Goal: Understand process/instructions: Learn how to perform a task or action

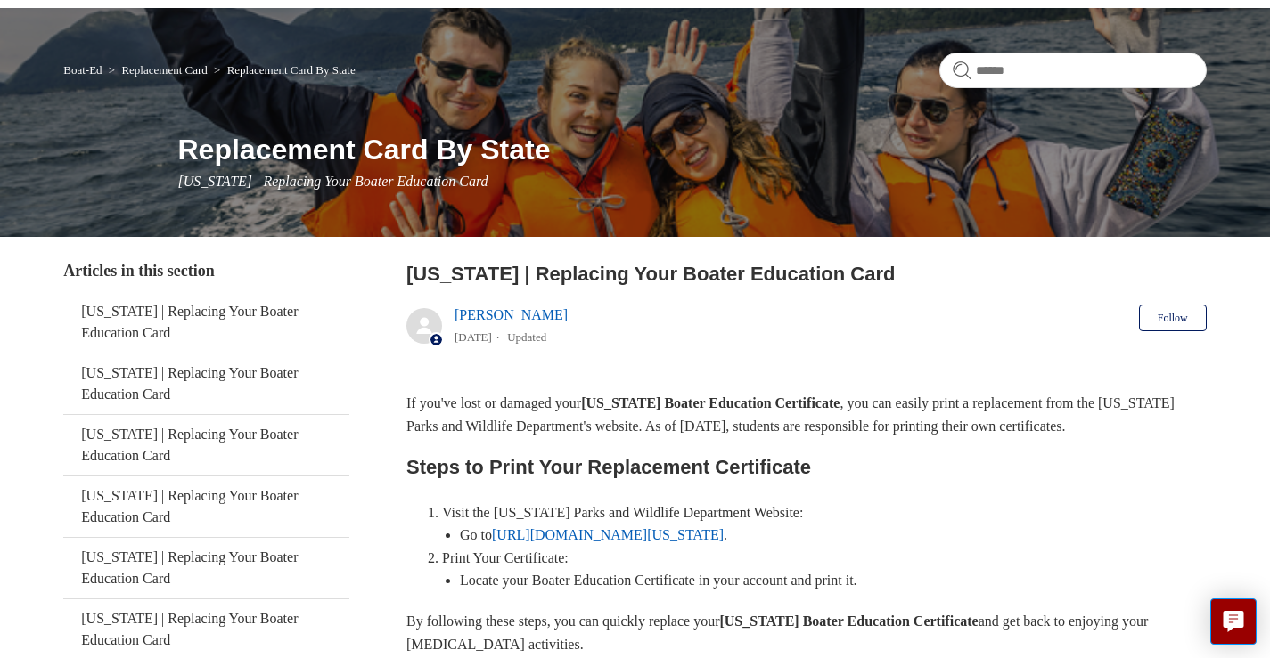
scroll to position [267, 0]
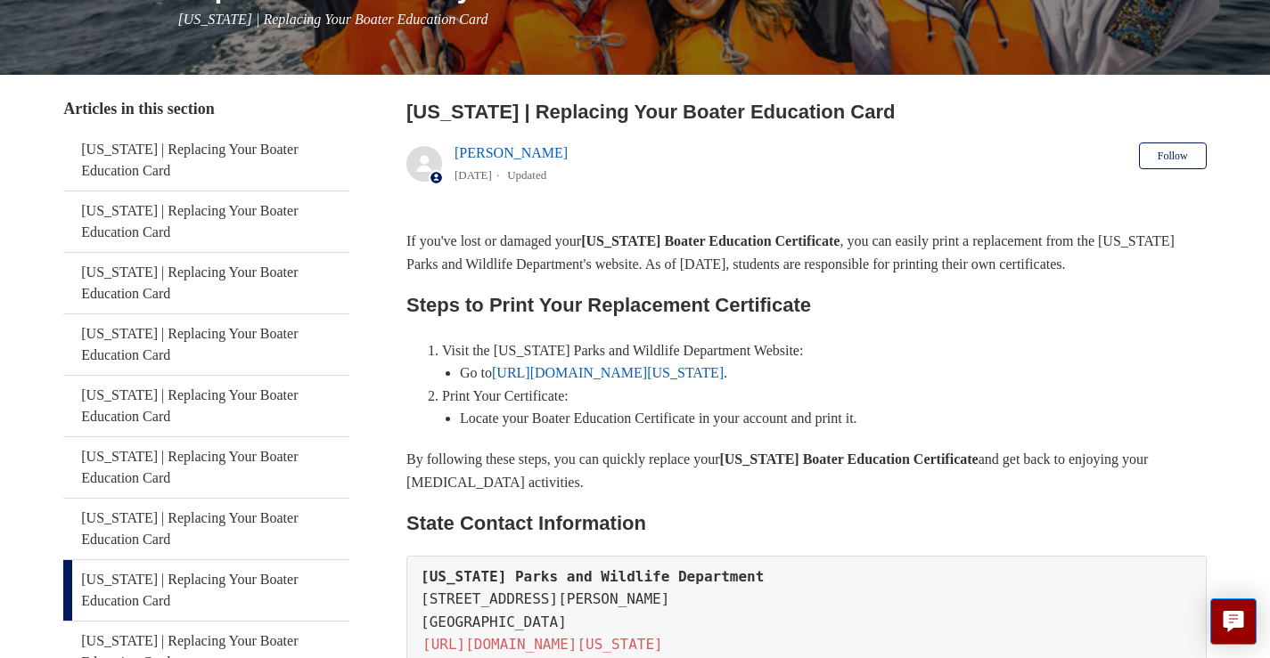
click at [459, 260] on p "If you've lost or damaged your [US_STATE] Boater Education Certificate , you ca…" at bounding box center [806, 252] width 800 height 45
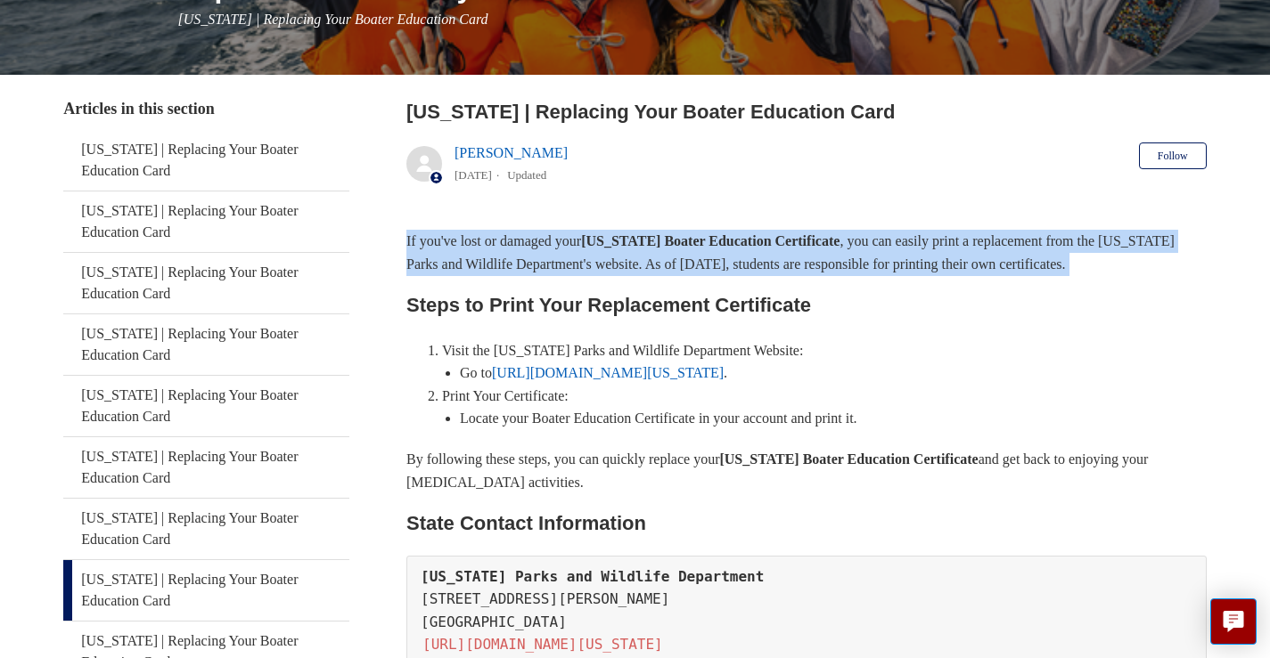
click at [459, 260] on p "If you've lost or damaged your [US_STATE] Boater Education Certificate , you ca…" at bounding box center [806, 252] width 800 height 45
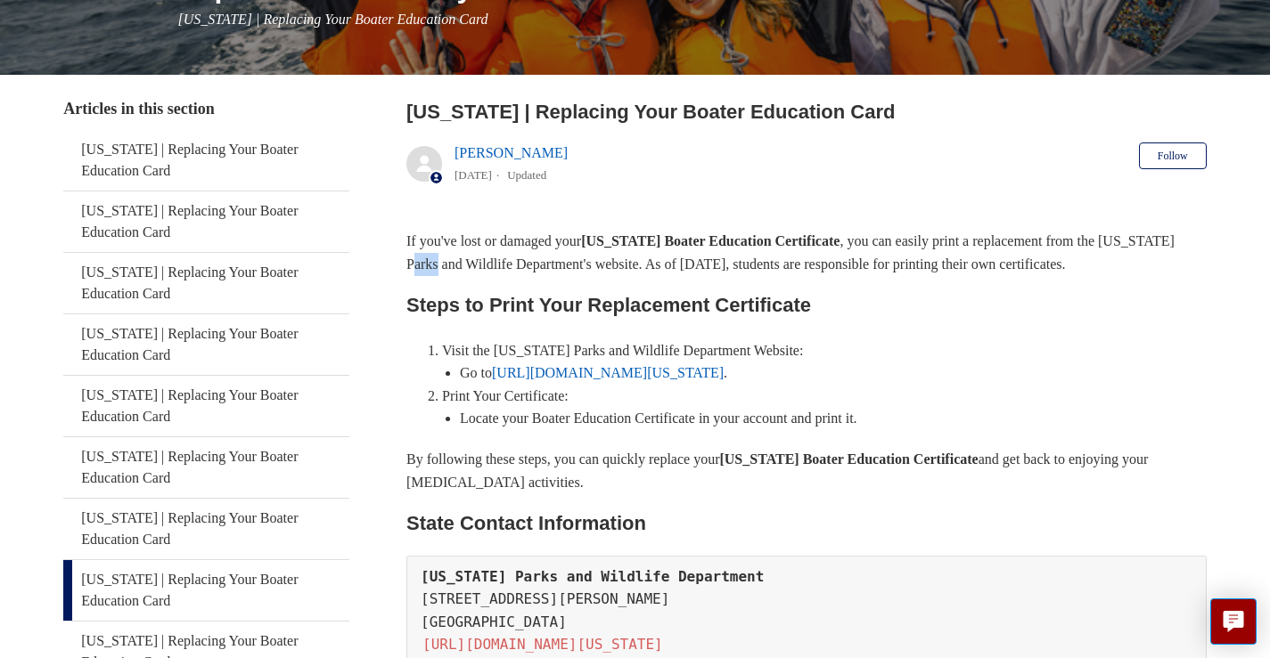
click at [459, 260] on p "If you've lost or damaged your [US_STATE] Boater Education Certificate , you ca…" at bounding box center [806, 252] width 800 height 45
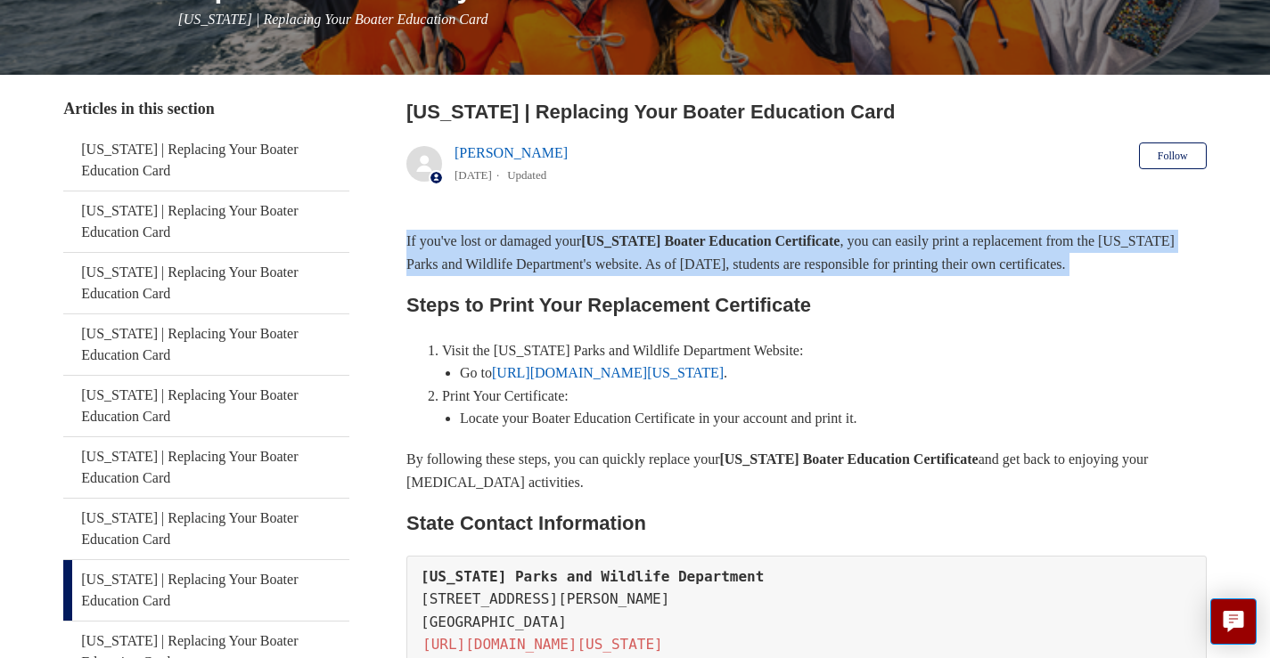
click at [459, 260] on p "If you've lost or damaged your [US_STATE] Boater Education Certificate , you ca…" at bounding box center [806, 252] width 800 height 45
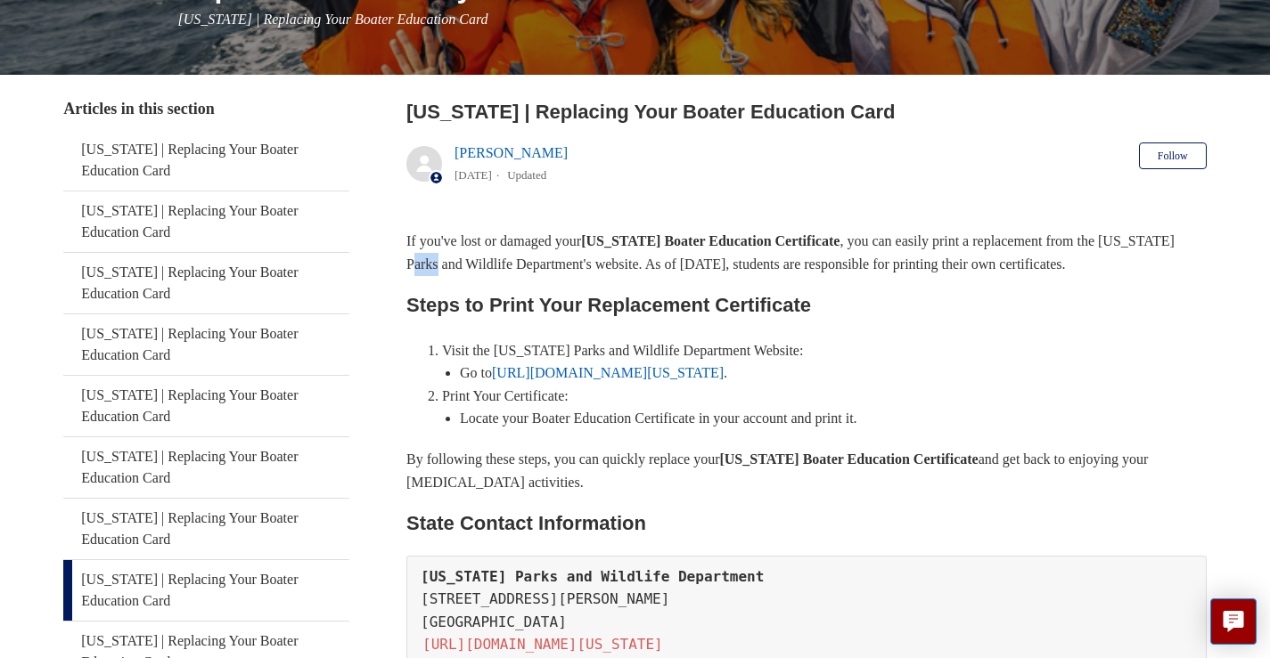
click at [459, 260] on p "If you've lost or damaged your [US_STATE] Boater Education Certificate , you ca…" at bounding box center [806, 252] width 800 height 45
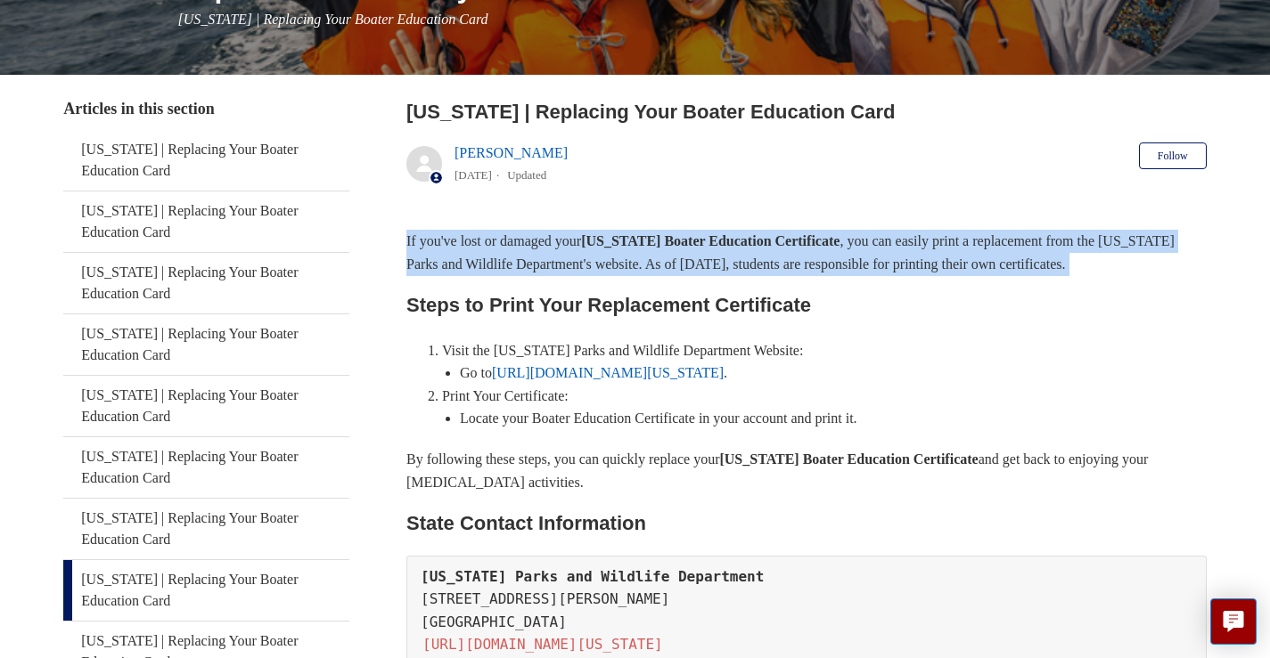
click at [459, 260] on p "If you've lost or damaged your [US_STATE] Boater Education Certificate , you ca…" at bounding box center [806, 252] width 800 height 45
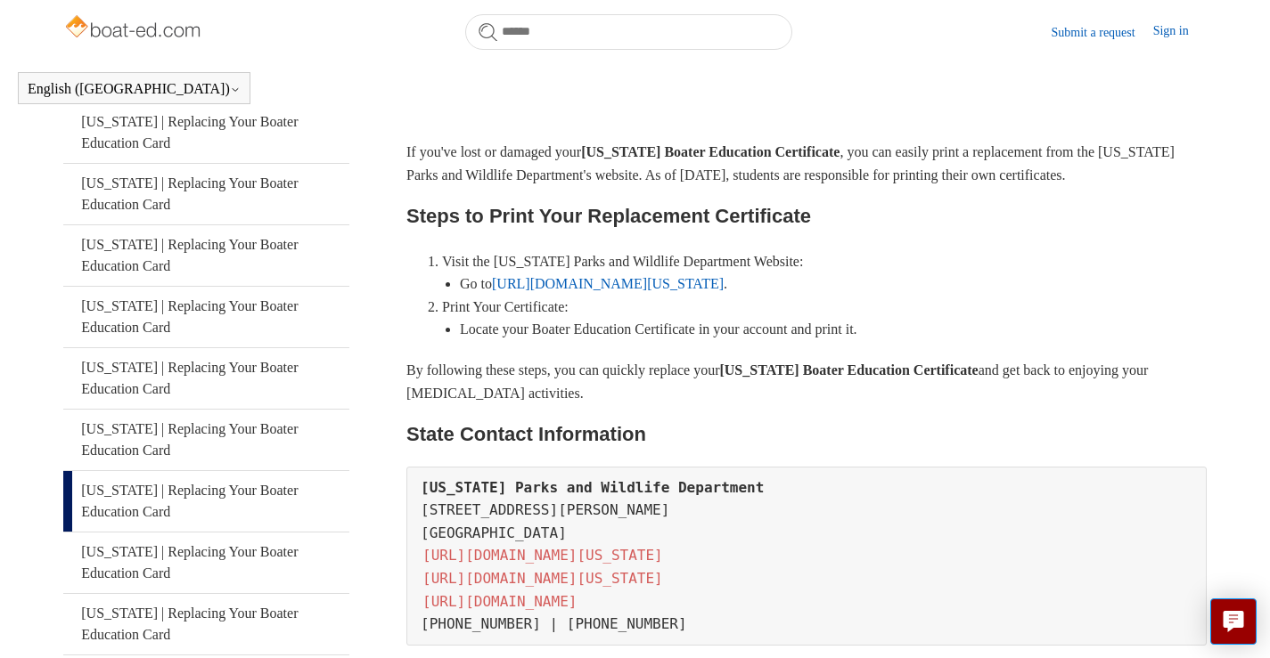
click at [462, 211] on h2 "Steps to Print Your Replacement Certificate" at bounding box center [806, 215] width 800 height 31
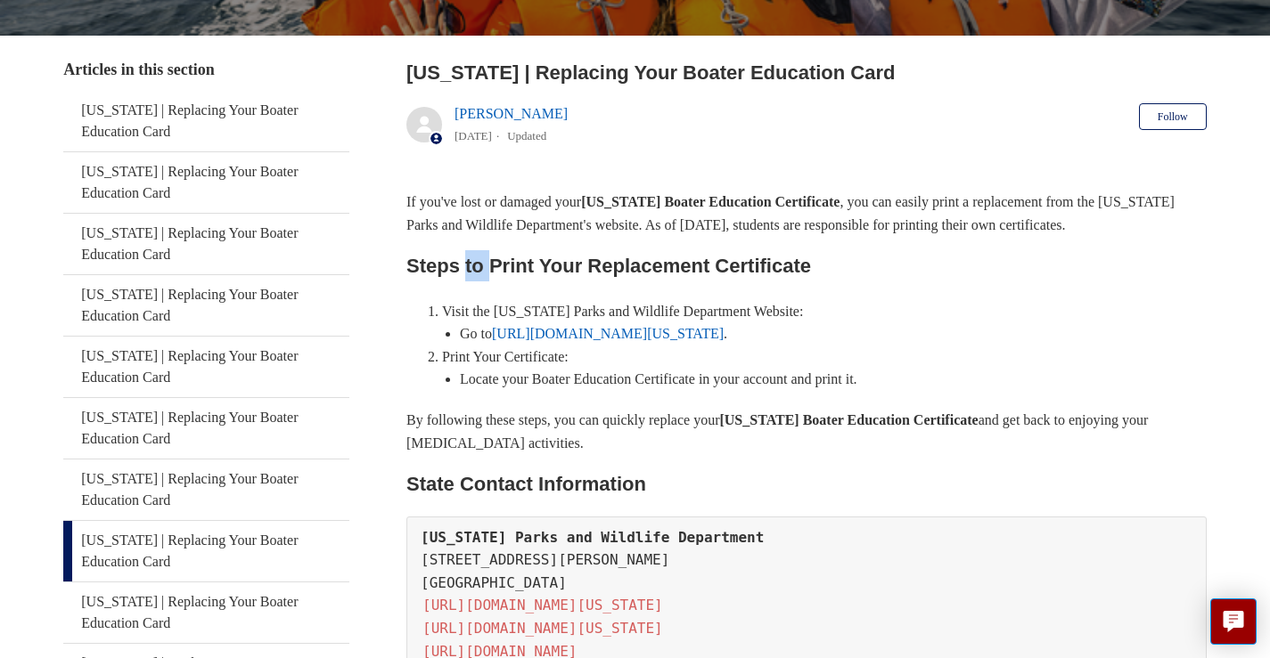
click at [462, 250] on h2 "Steps to Print Your Replacement Certificate" at bounding box center [806, 265] width 800 height 31
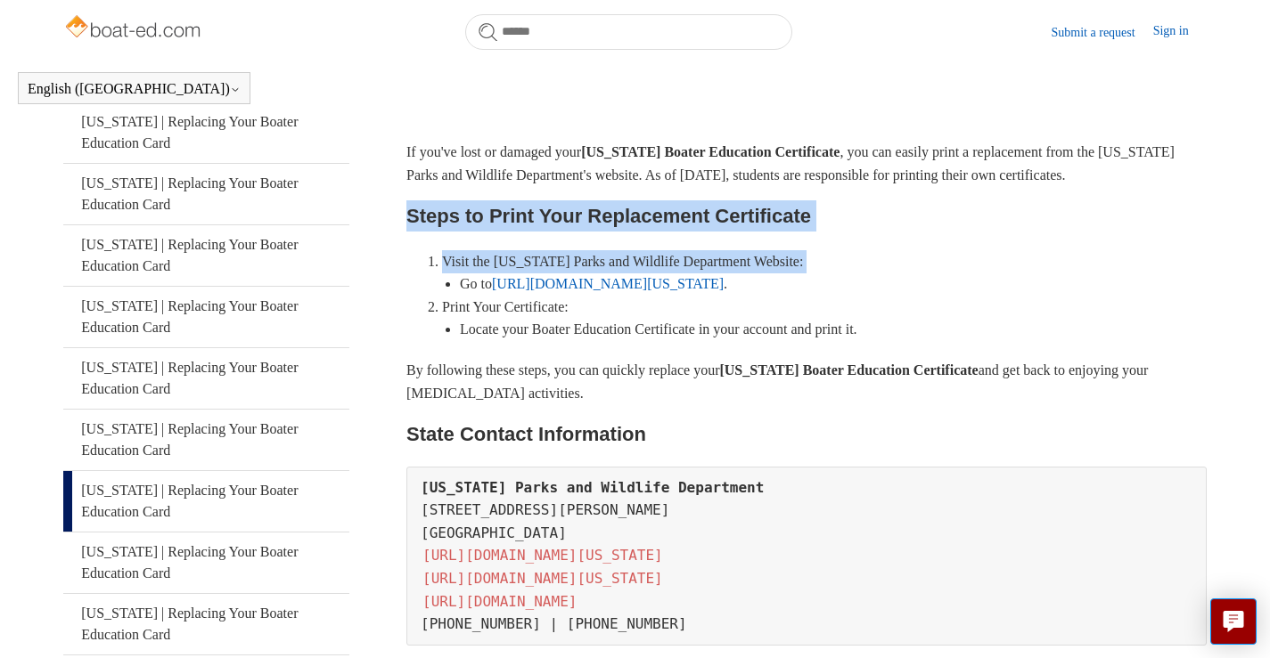
drag, startPoint x: 462, startPoint y: 211, endPoint x: 503, endPoint y: 254, distance: 59.2
click at [503, 254] on div "If you've lost or damaged your [US_STATE] Boater Education Certificate , you ca…" at bounding box center [806, 393] width 800 height 505
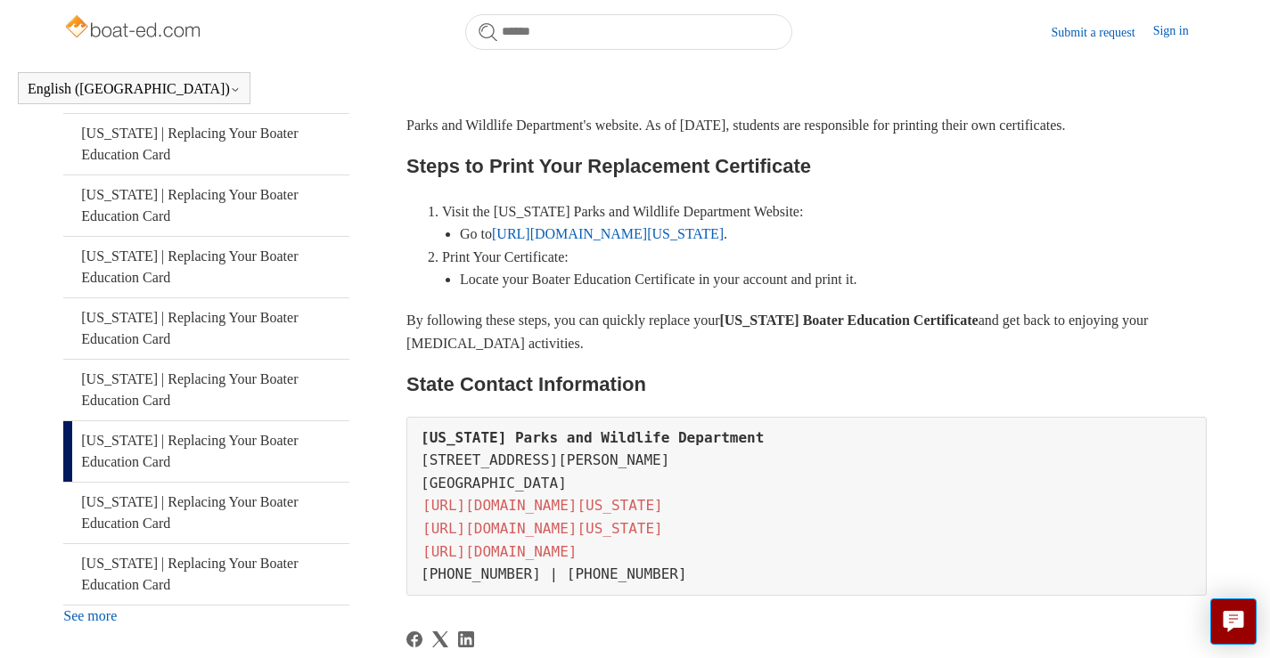
click at [603, 291] on li "Locate your Boater Education Certificate in your account and print it." at bounding box center [833, 279] width 747 height 23
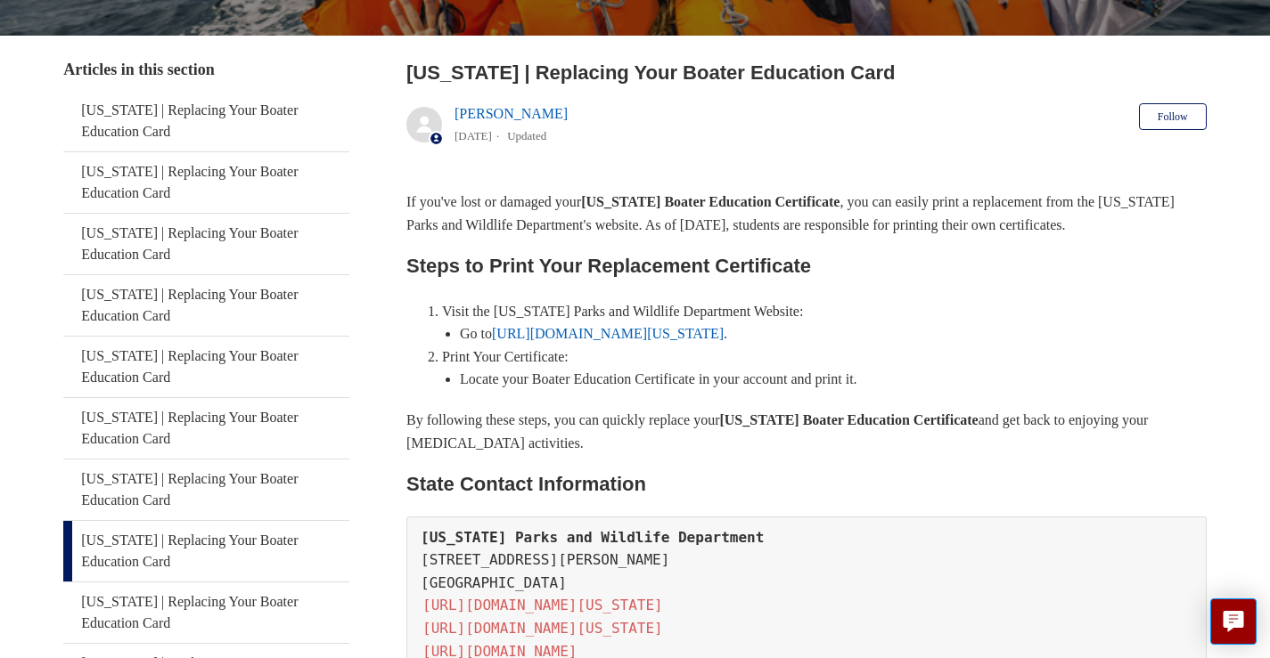
scroll to position [356, 0]
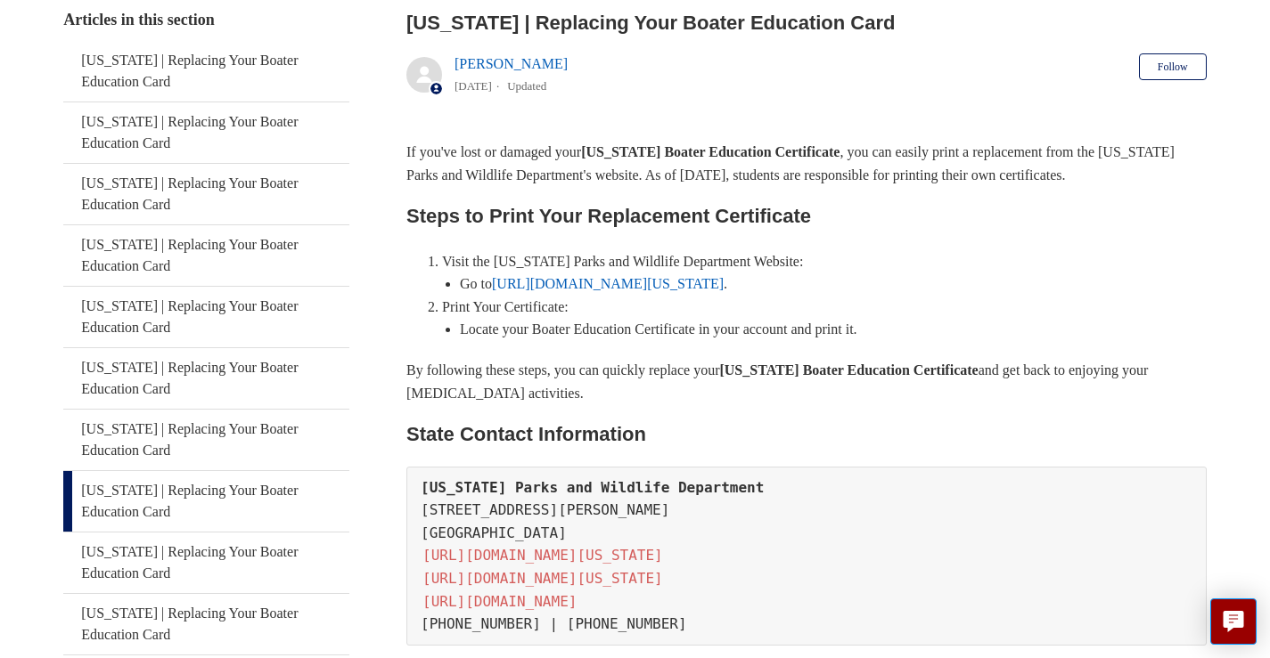
click at [569, 277] on link "[URL][DOMAIN_NAME][US_STATE]" at bounding box center [608, 283] width 232 height 15
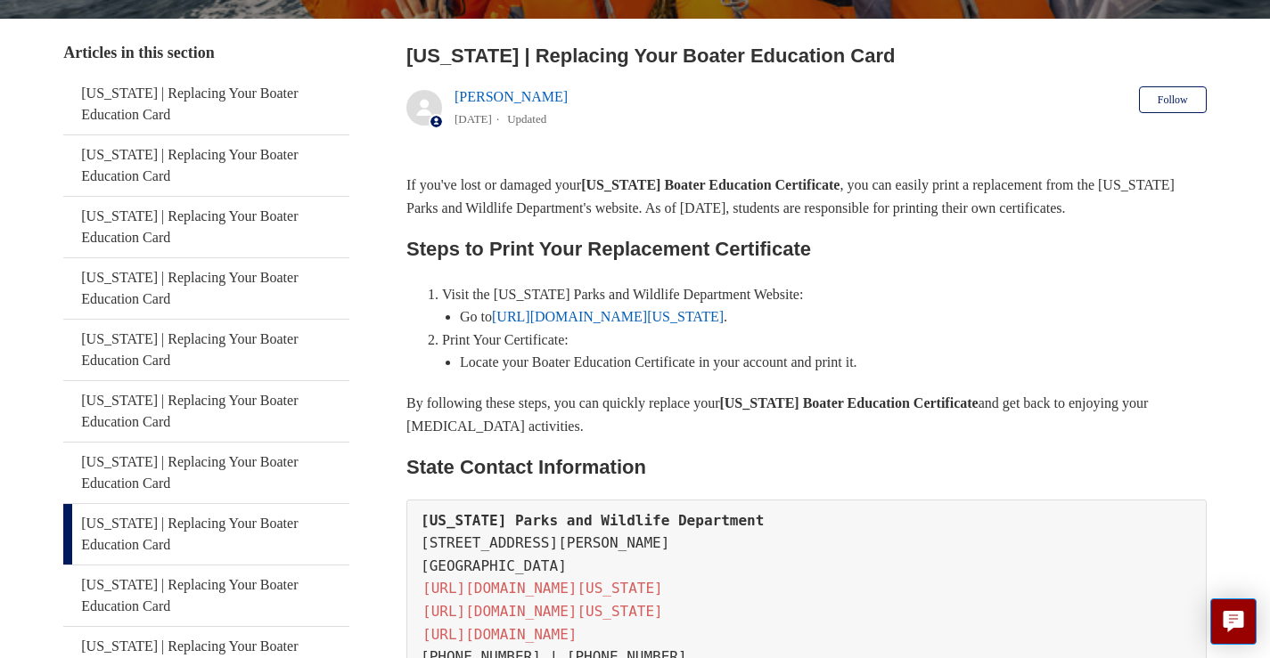
scroll to position [355, 0]
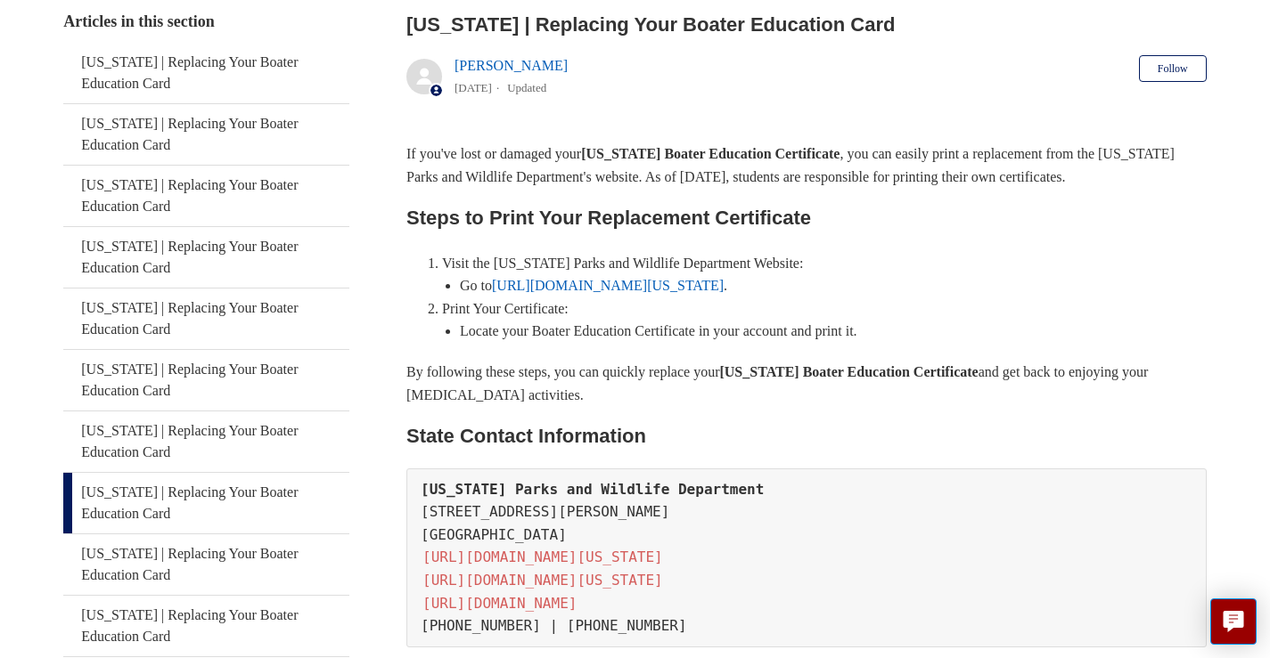
click at [560, 283] on link "[URL][DOMAIN_NAME][US_STATE]" at bounding box center [608, 285] width 232 height 15
